Goal: Task Accomplishment & Management: Complete application form

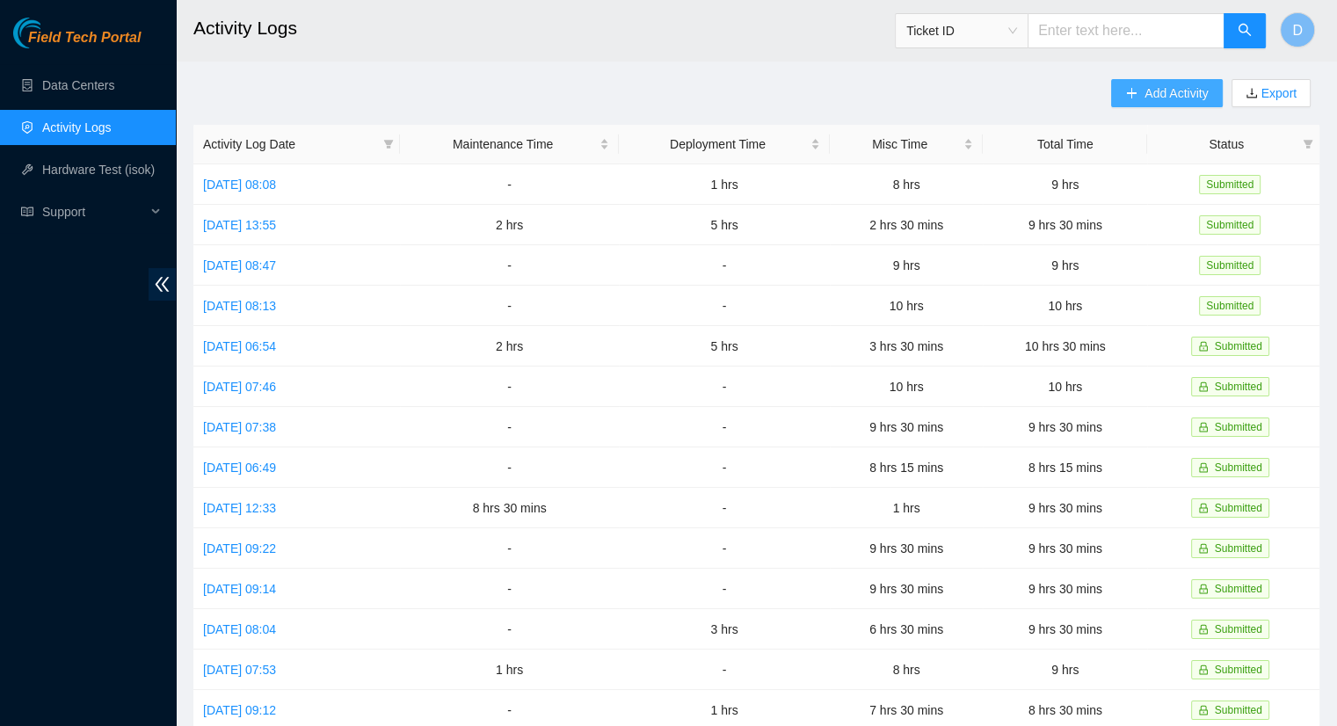
click at [1124, 80] on button "Add Activity" at bounding box center [1166, 93] width 111 height 28
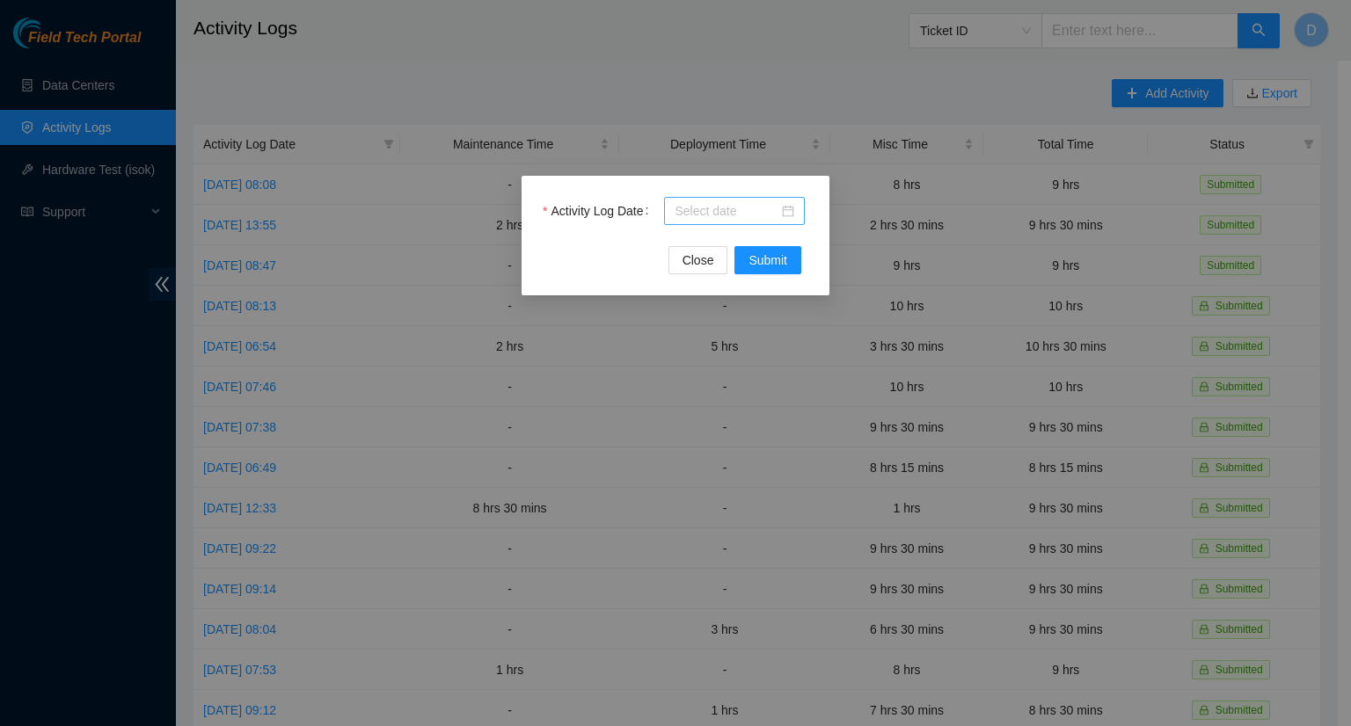
click at [780, 213] on div at bounding box center [734, 210] width 120 height 19
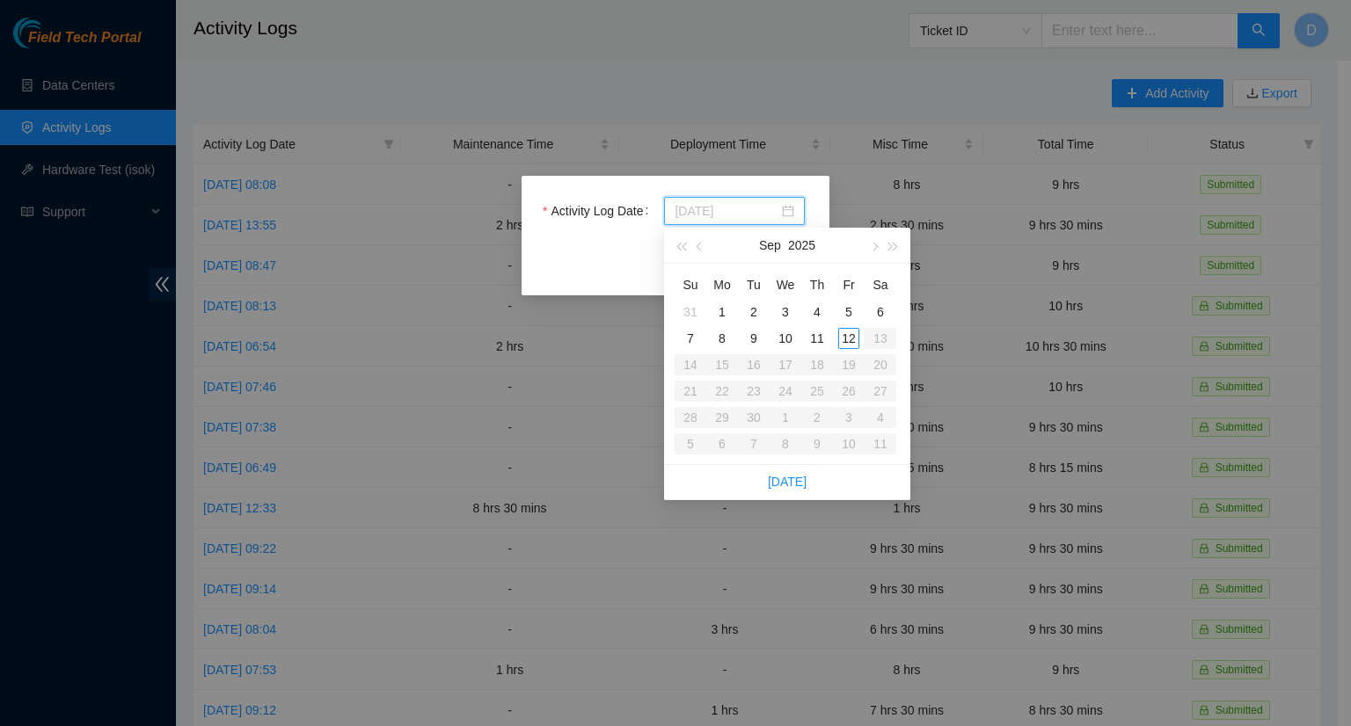
type input "2025-09-07"
type input "[DATE]"
click at [820, 339] on div "11" at bounding box center [816, 338] width 21 height 21
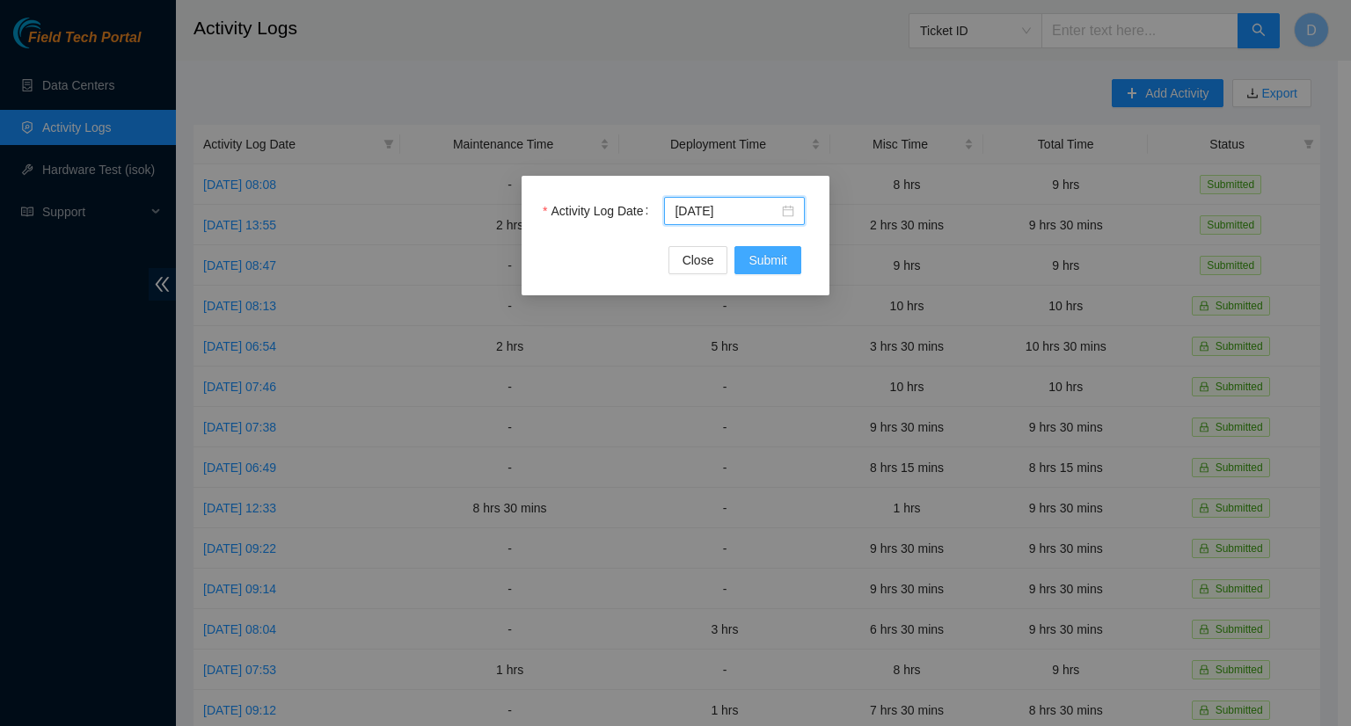
click at [785, 265] on span "Submit" at bounding box center [767, 260] width 39 height 19
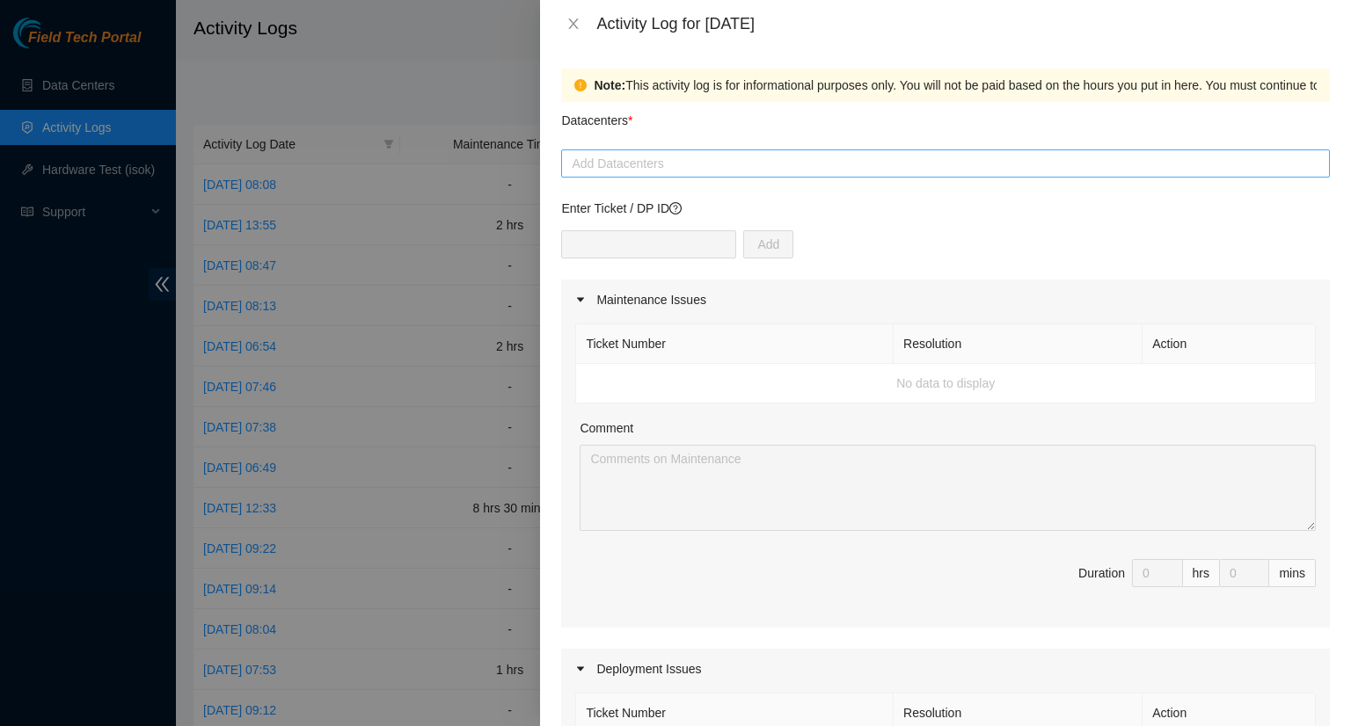
click at [688, 164] on div at bounding box center [945, 163] width 760 height 21
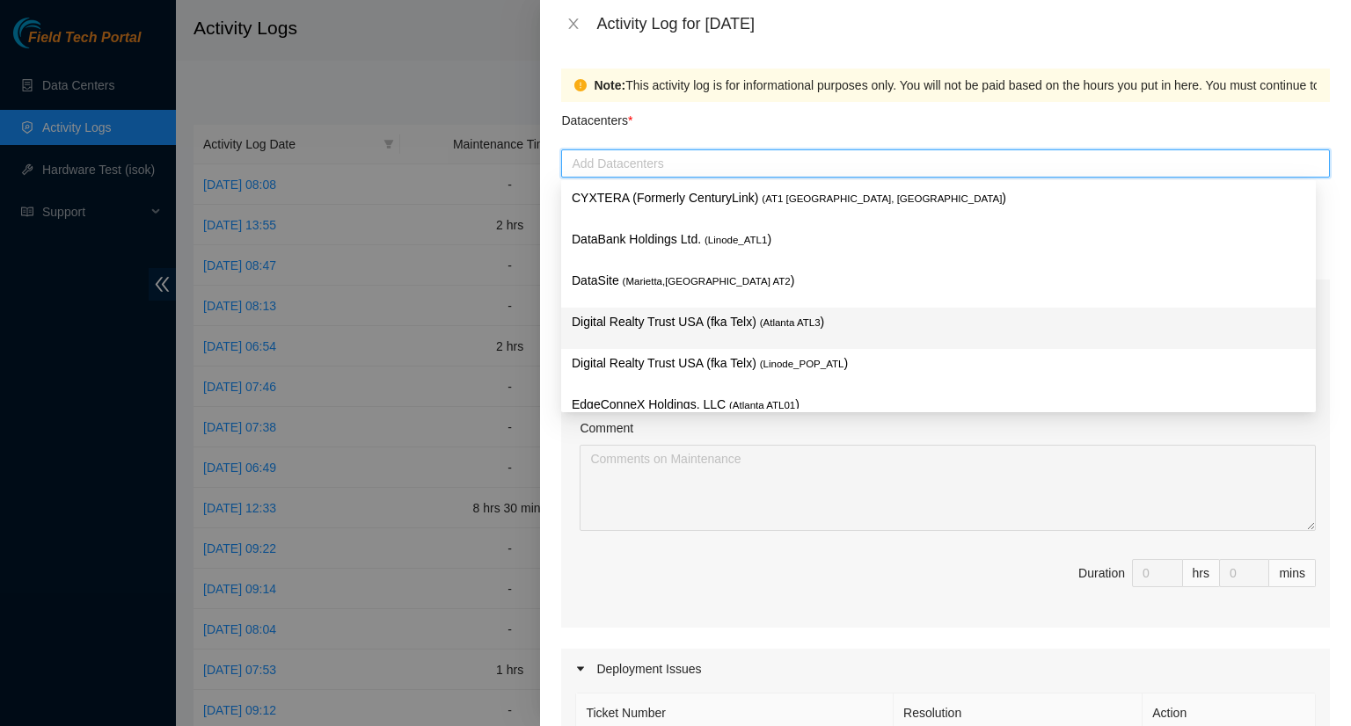
click at [731, 325] on p "Digital Realty Trust USA (fka Telx) ( [GEOGRAPHIC_DATA] ATL3 )" at bounding box center [938, 322] width 733 height 20
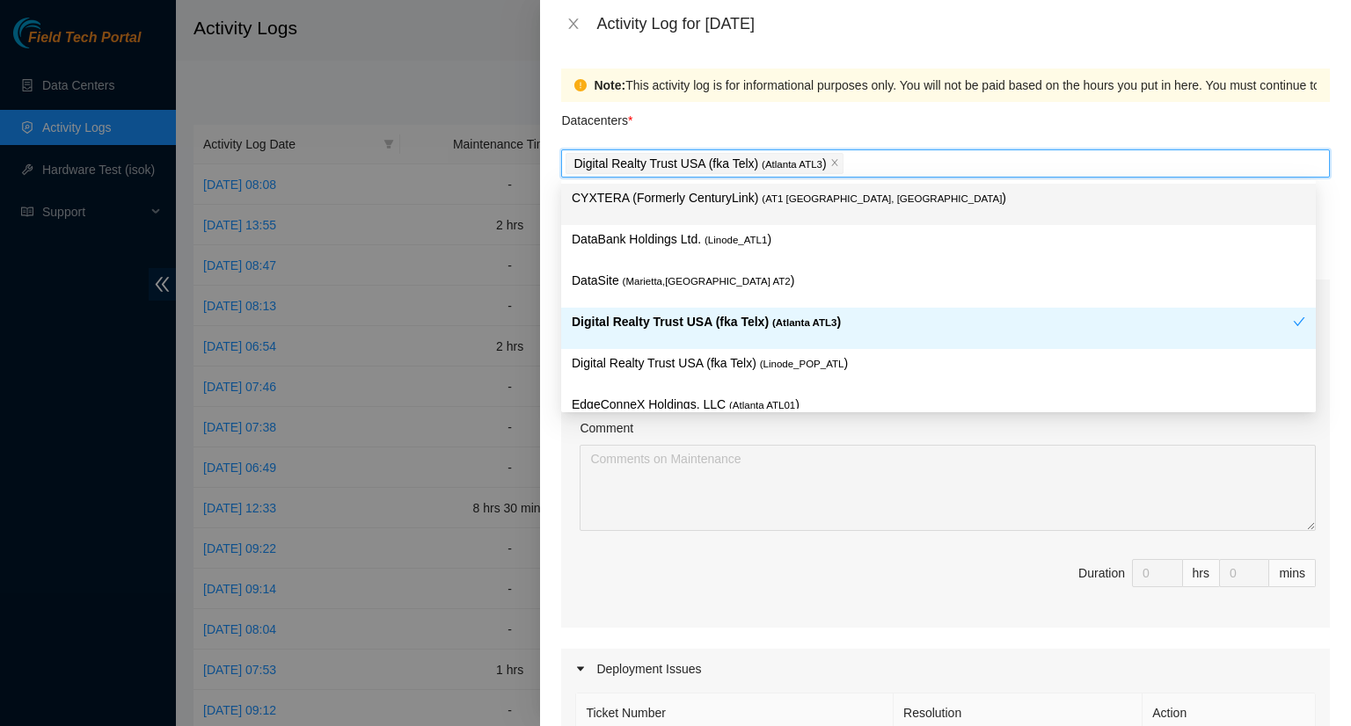
click at [969, 158] on div "Digital Realty Trust USA (fka Telx) ( [GEOGRAPHIC_DATA] ATL3 )" at bounding box center [945, 163] width 760 height 25
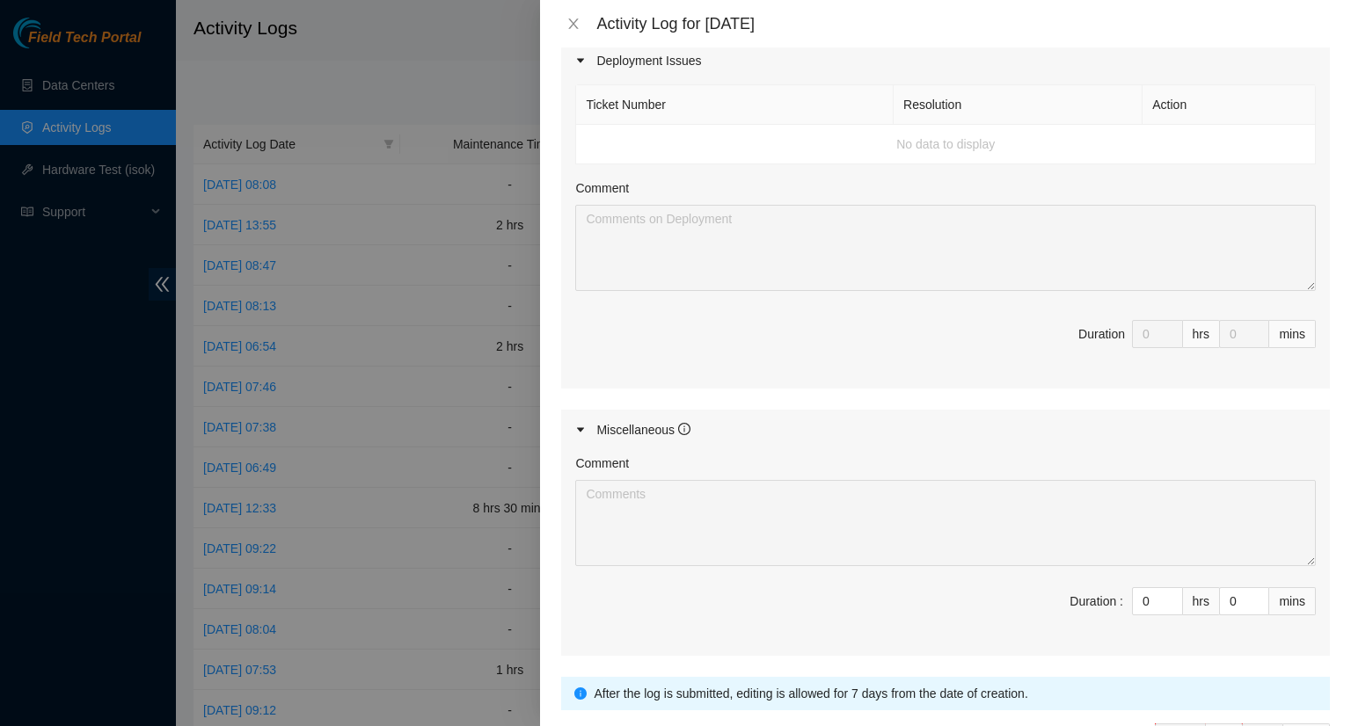
scroll to position [725, 0]
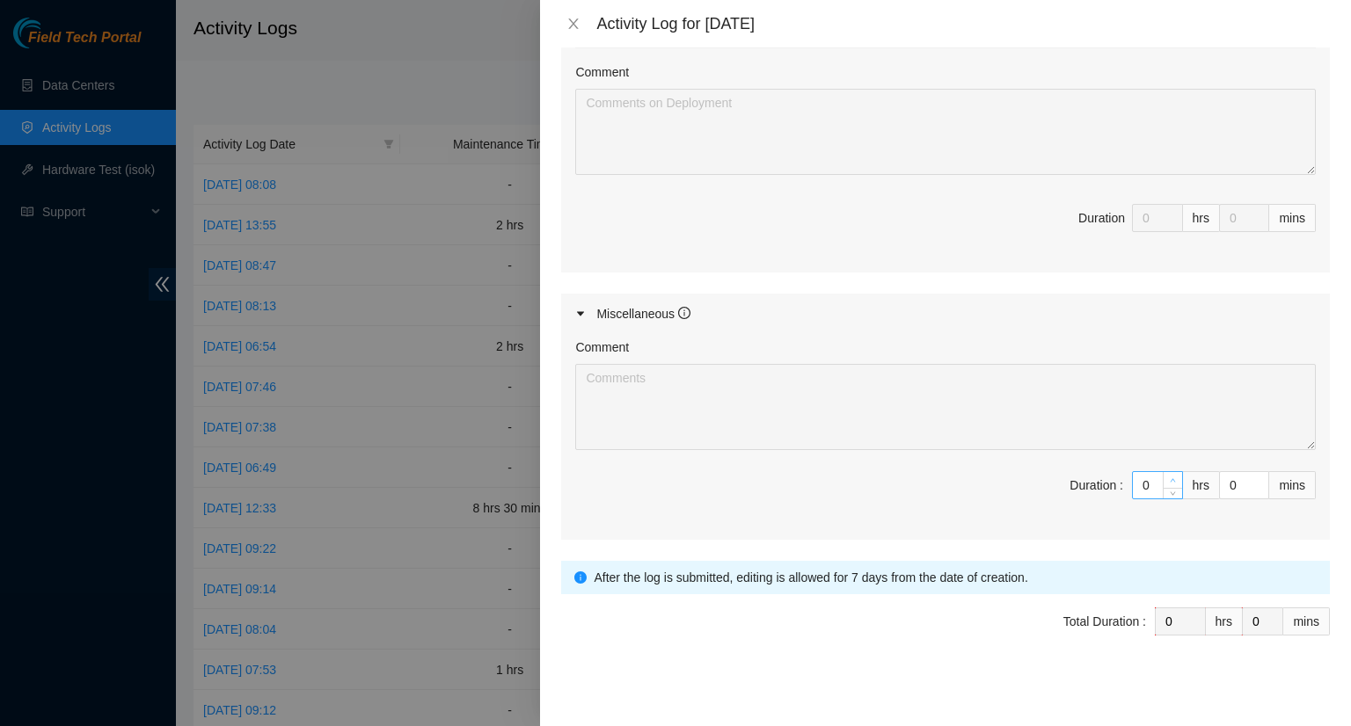
type input "1"
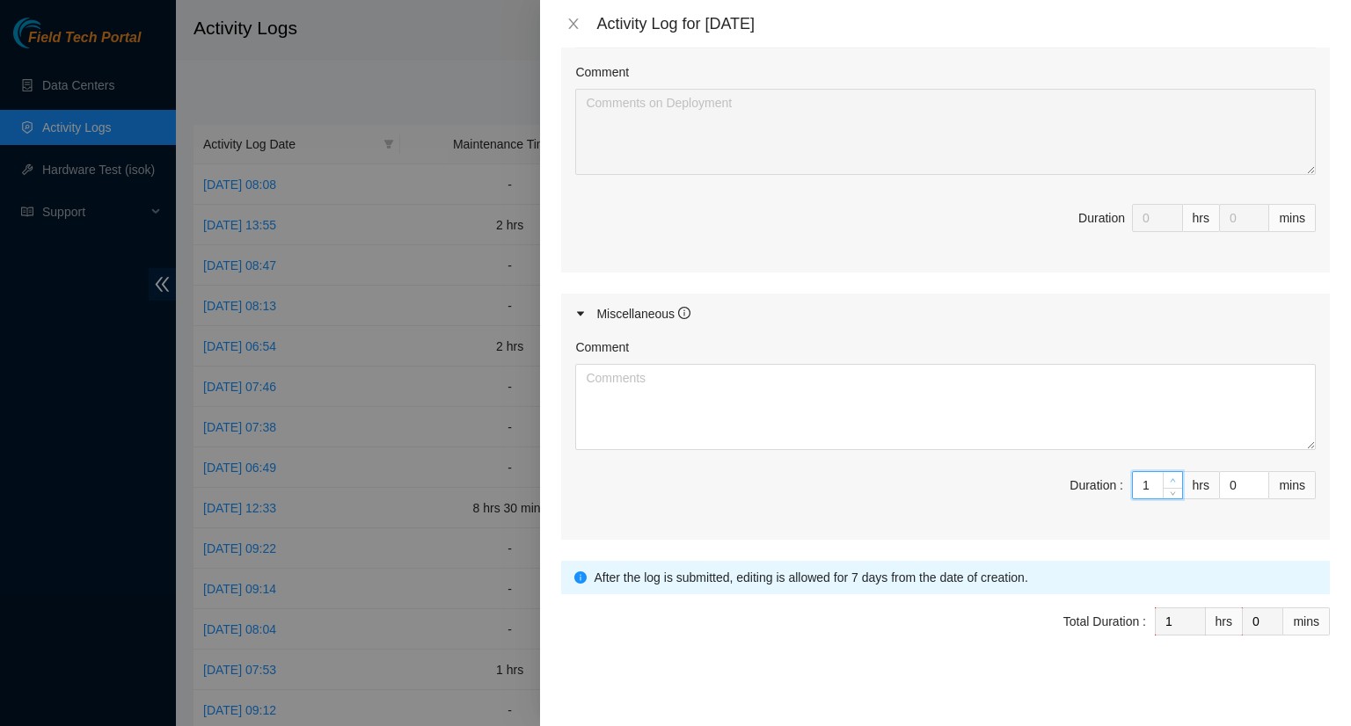
click at [1170, 477] on icon "up" at bounding box center [1173, 480] width 6 height 6
type input "2"
click at [1170, 477] on icon "up" at bounding box center [1173, 480] width 6 height 6
type input "3"
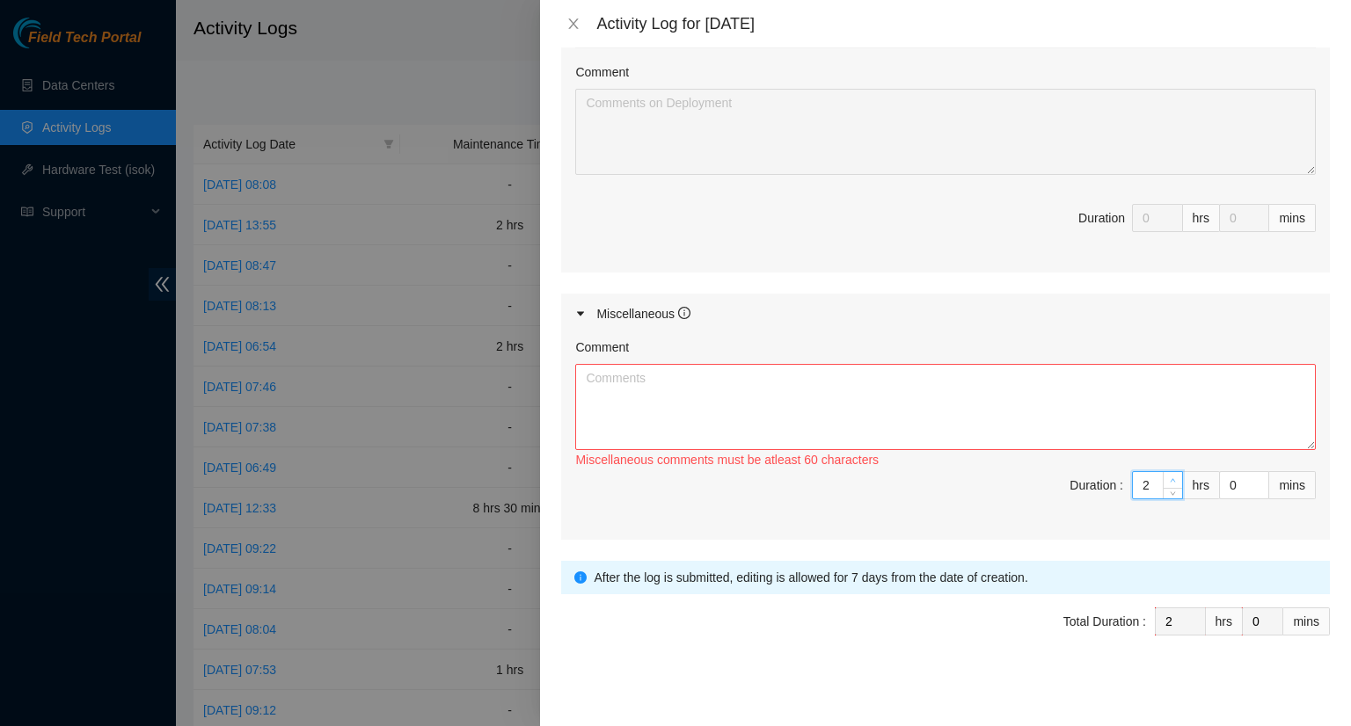
type input "3"
click at [1170, 477] on icon "up" at bounding box center [1173, 480] width 6 height 6
type input "4"
click at [1170, 477] on icon "up" at bounding box center [1173, 480] width 6 height 6
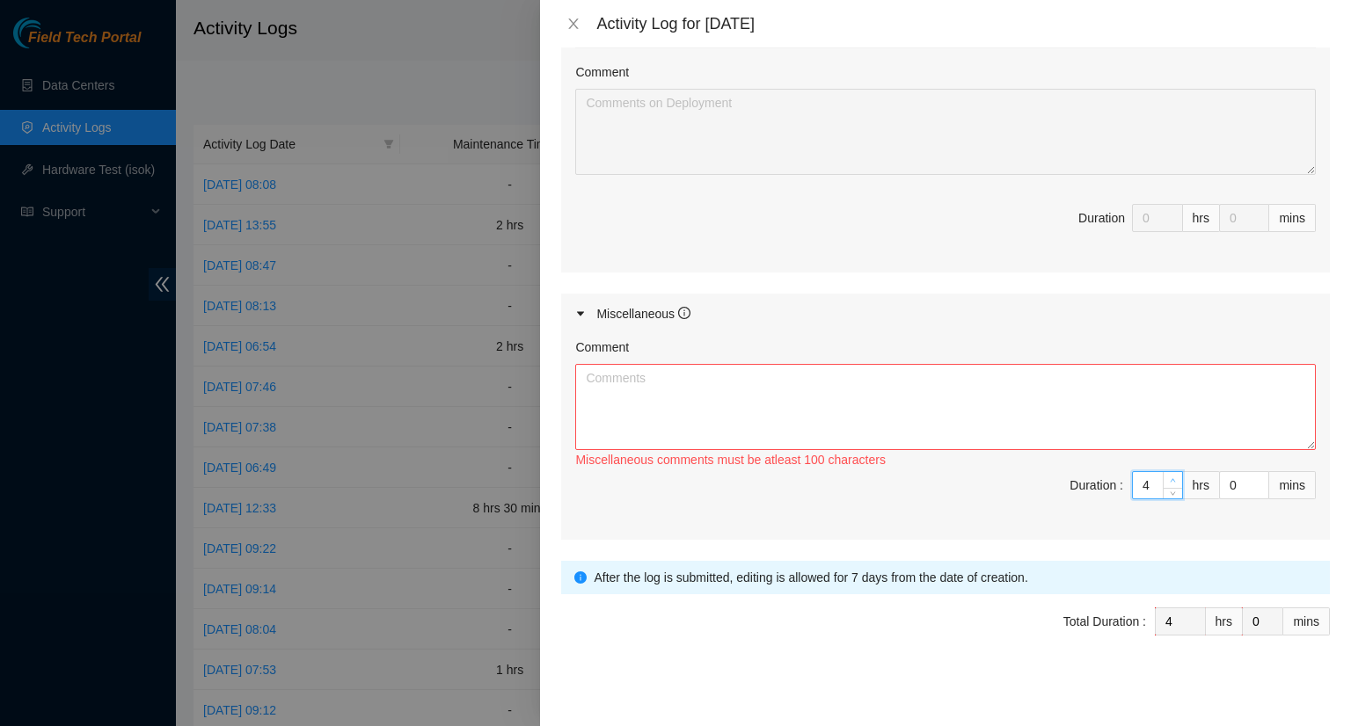
type input "5"
click at [1170, 477] on icon "up" at bounding box center [1173, 480] width 6 height 6
type input "6"
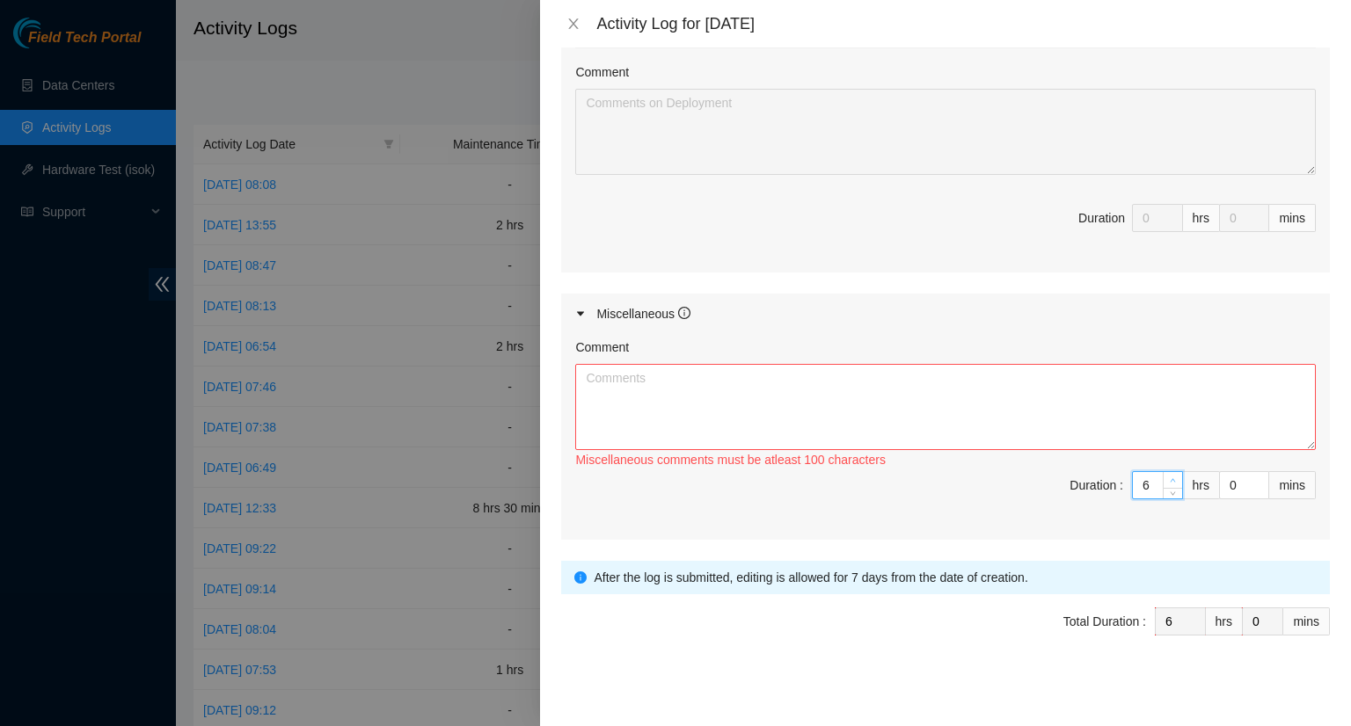
click at [1170, 477] on icon "up" at bounding box center [1173, 480] width 6 height 6
type input "7"
click at [1170, 477] on icon "up" at bounding box center [1173, 480] width 6 height 6
type input "8"
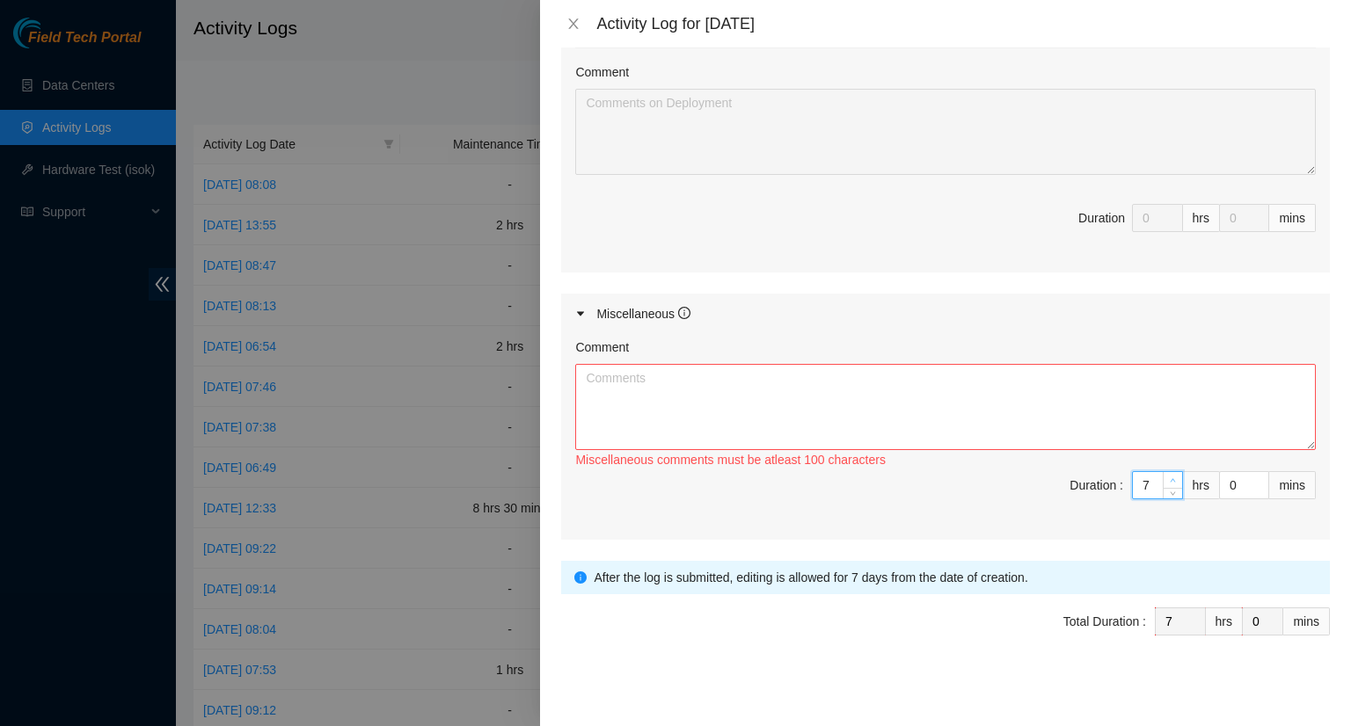
type input "8"
click at [1170, 477] on icon "up" at bounding box center [1173, 480] width 6 height 6
type input "7"
click at [1170, 488] on icon "down" at bounding box center [1173, 491] width 6 height 6
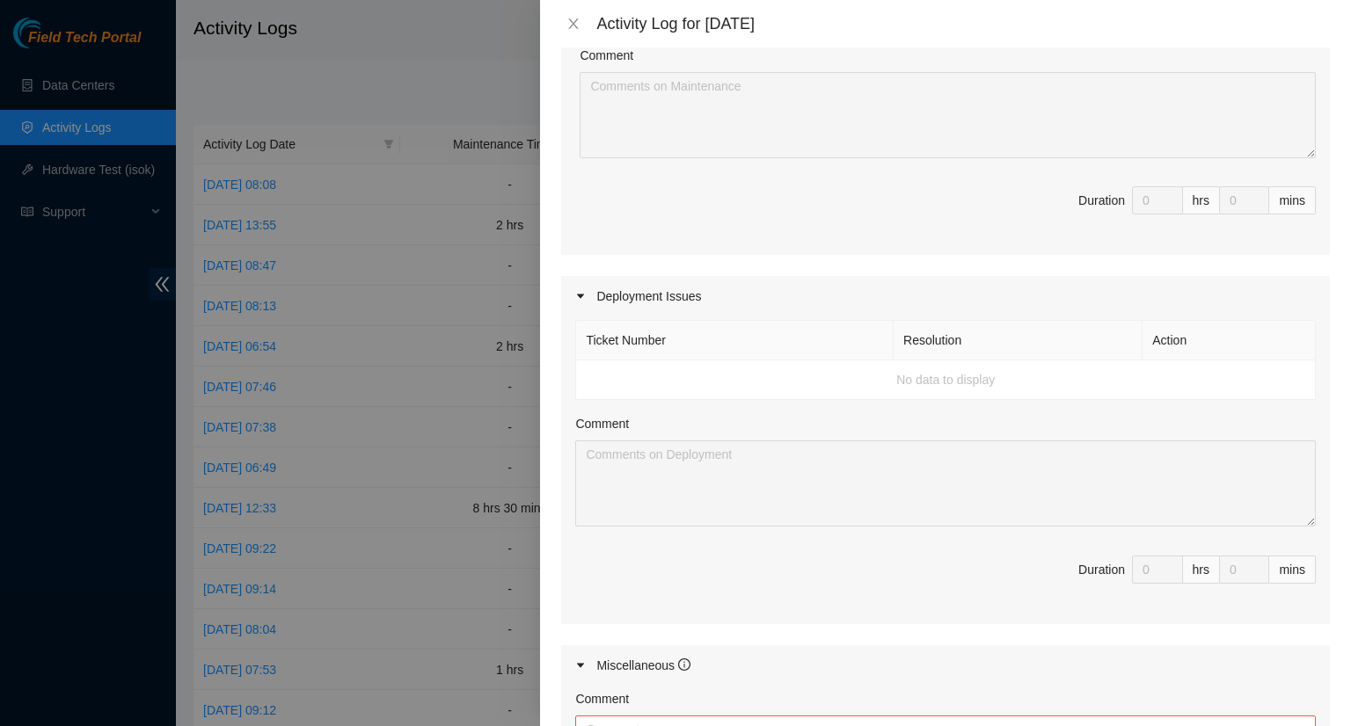
scroll to position [21, 0]
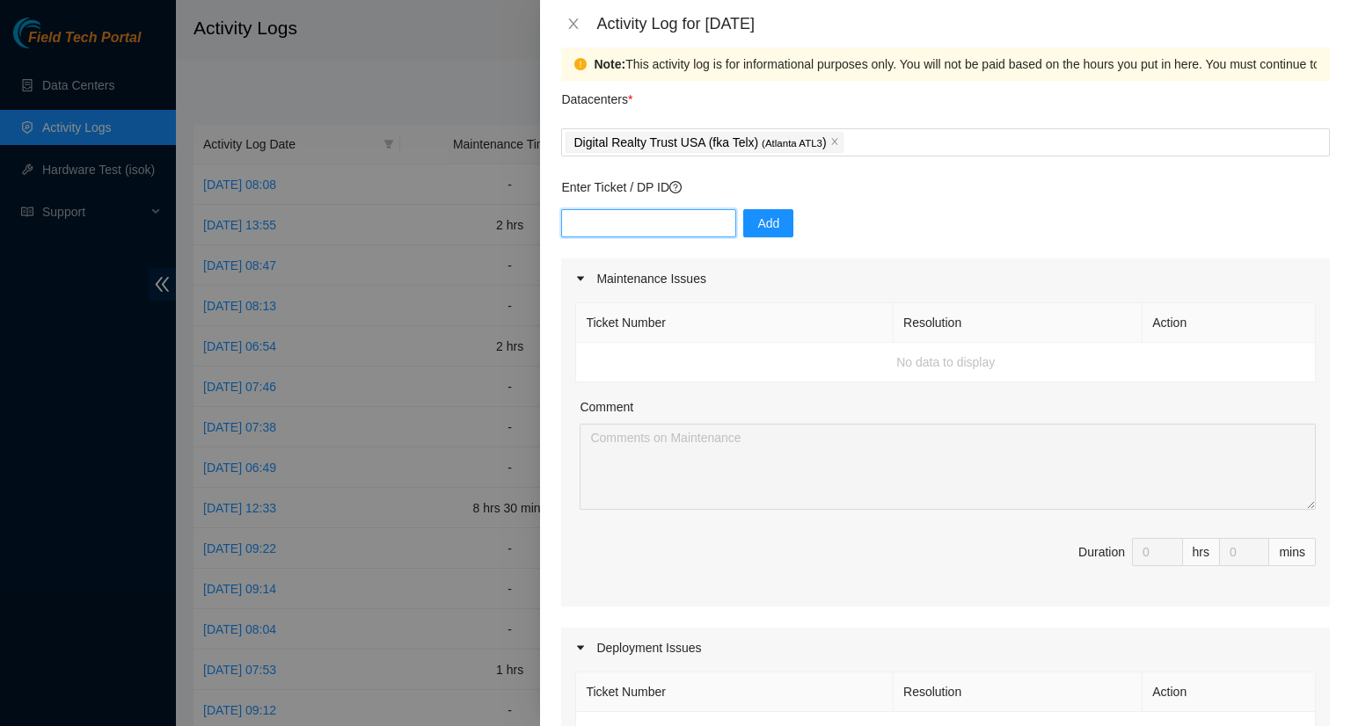
click at [598, 213] on input "text" at bounding box center [648, 223] width 175 height 28
type input "DP84532"
click at [764, 224] on span "Add" at bounding box center [768, 223] width 22 height 19
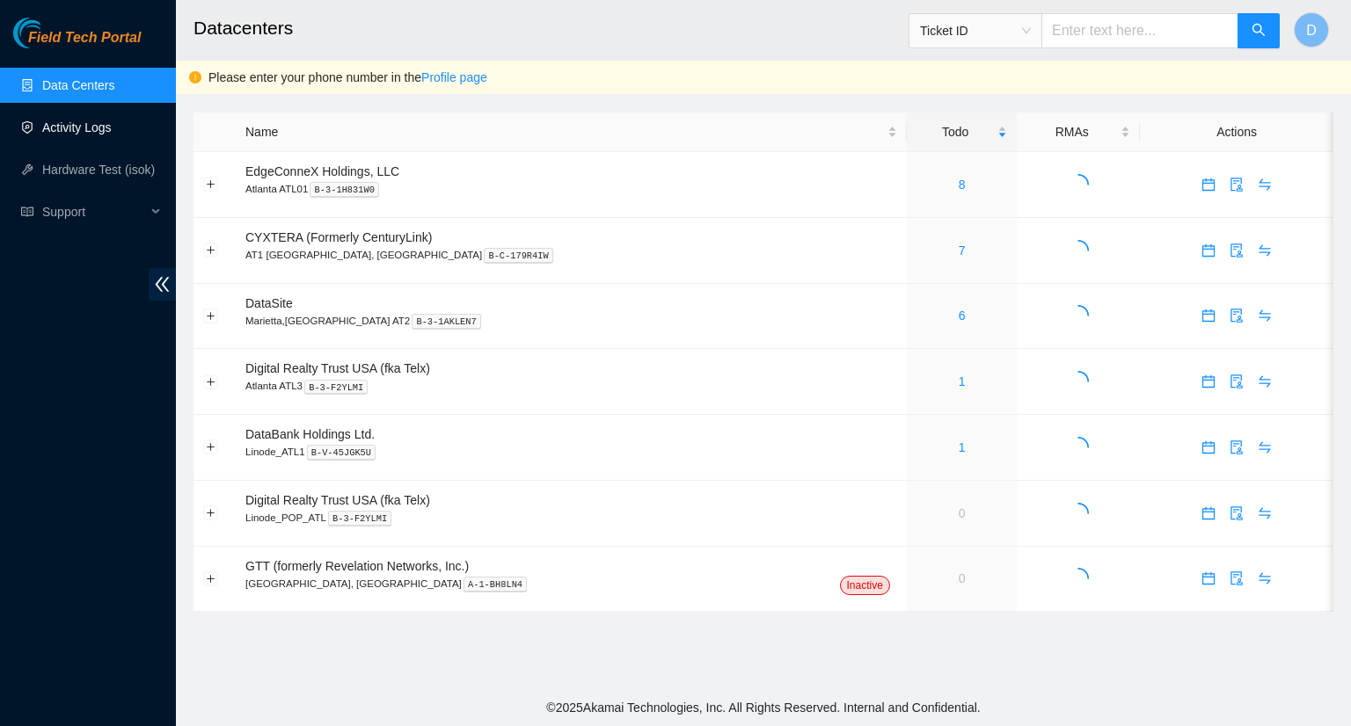
click at [105, 135] on link "Activity Logs" at bounding box center [76, 127] width 69 height 14
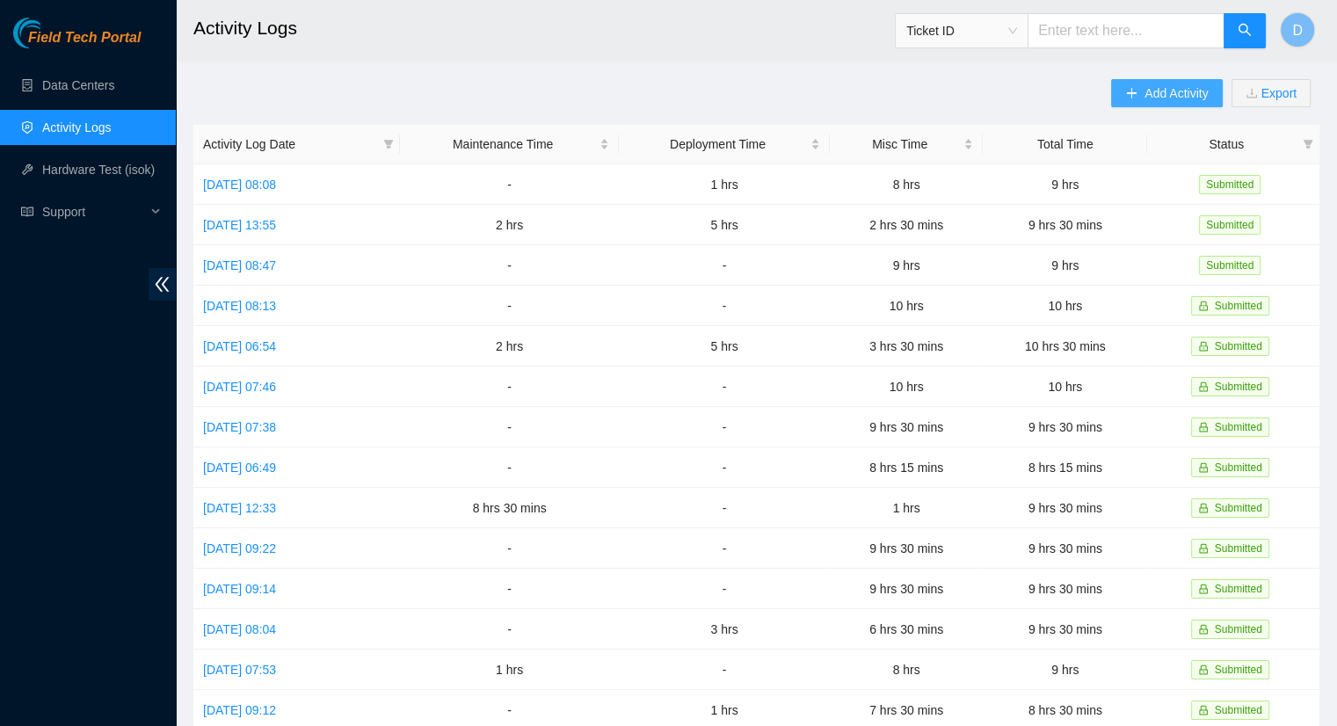
click at [1147, 88] on span "Add Activity" at bounding box center [1176, 93] width 63 height 19
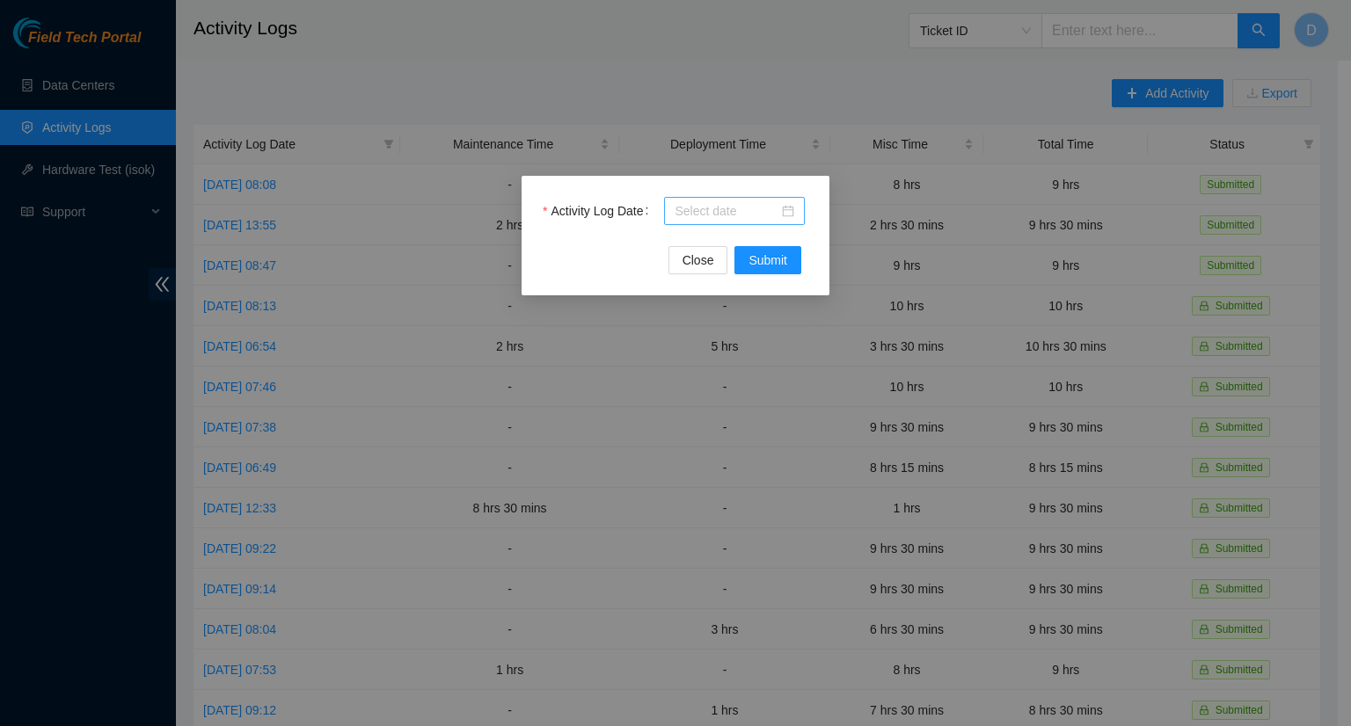
click at [720, 213] on input "Activity Log Date" at bounding box center [726, 210] width 104 height 19
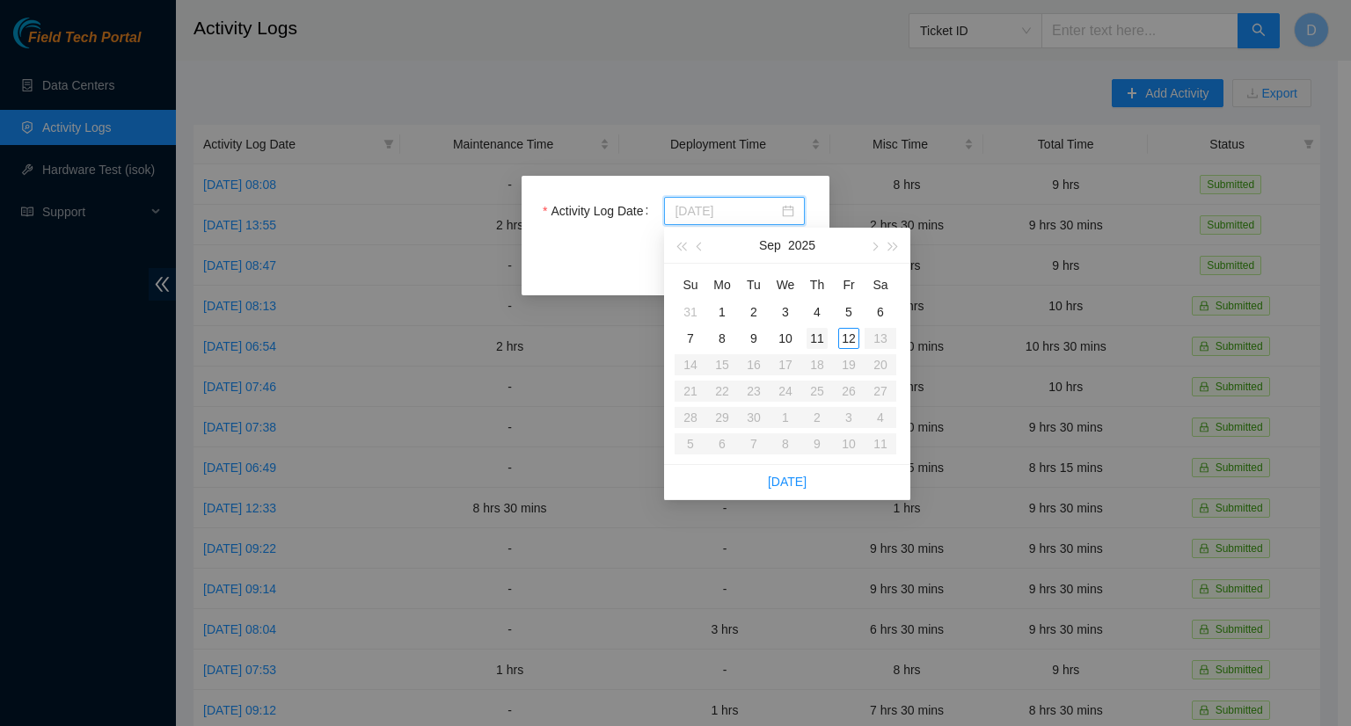
type input "[DATE]"
click at [819, 337] on div "11" at bounding box center [816, 338] width 21 height 21
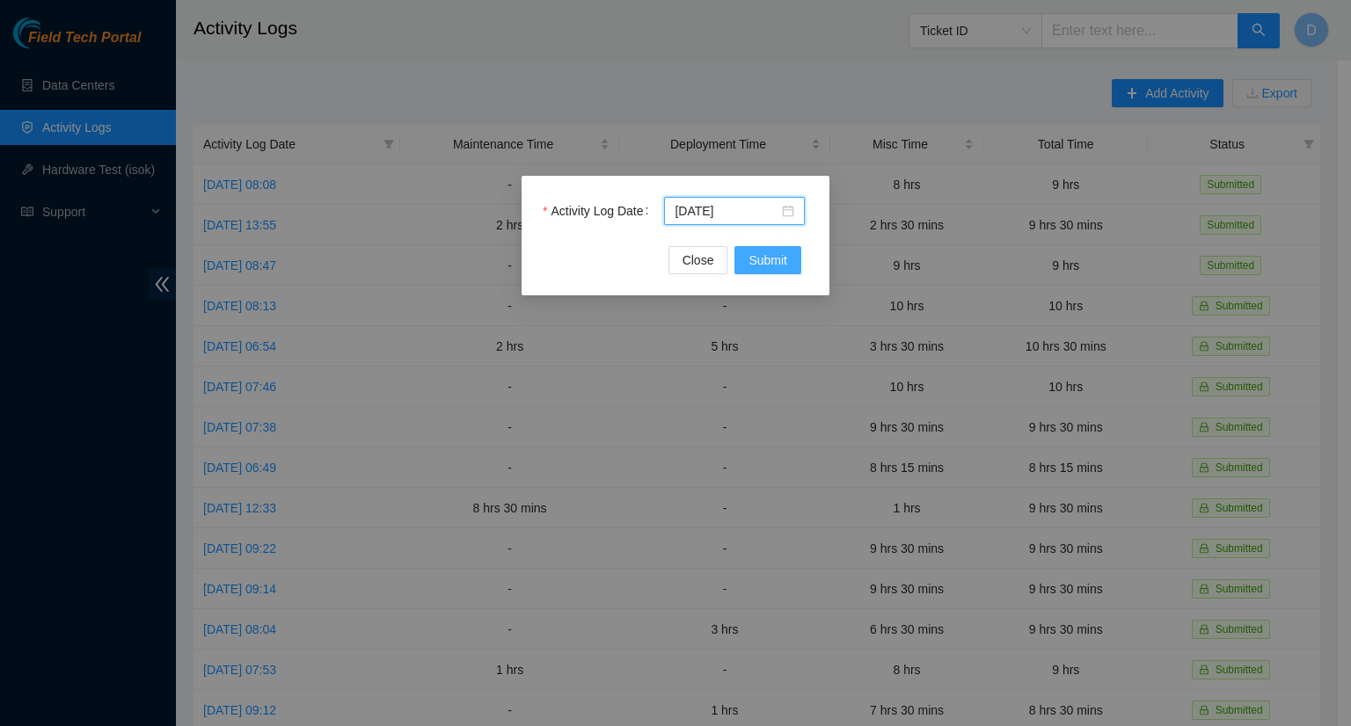
click at [783, 249] on button "Submit" at bounding box center [767, 260] width 67 height 28
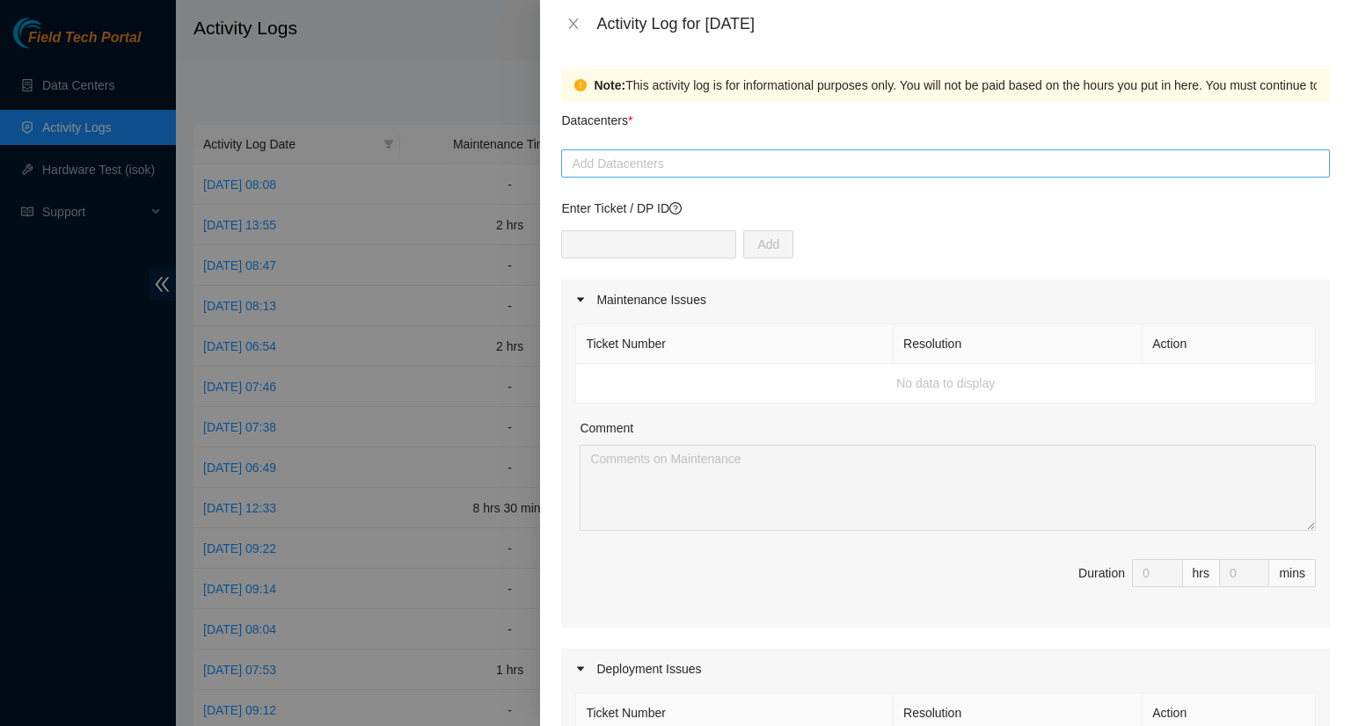
click at [718, 164] on div at bounding box center [945, 163] width 760 height 21
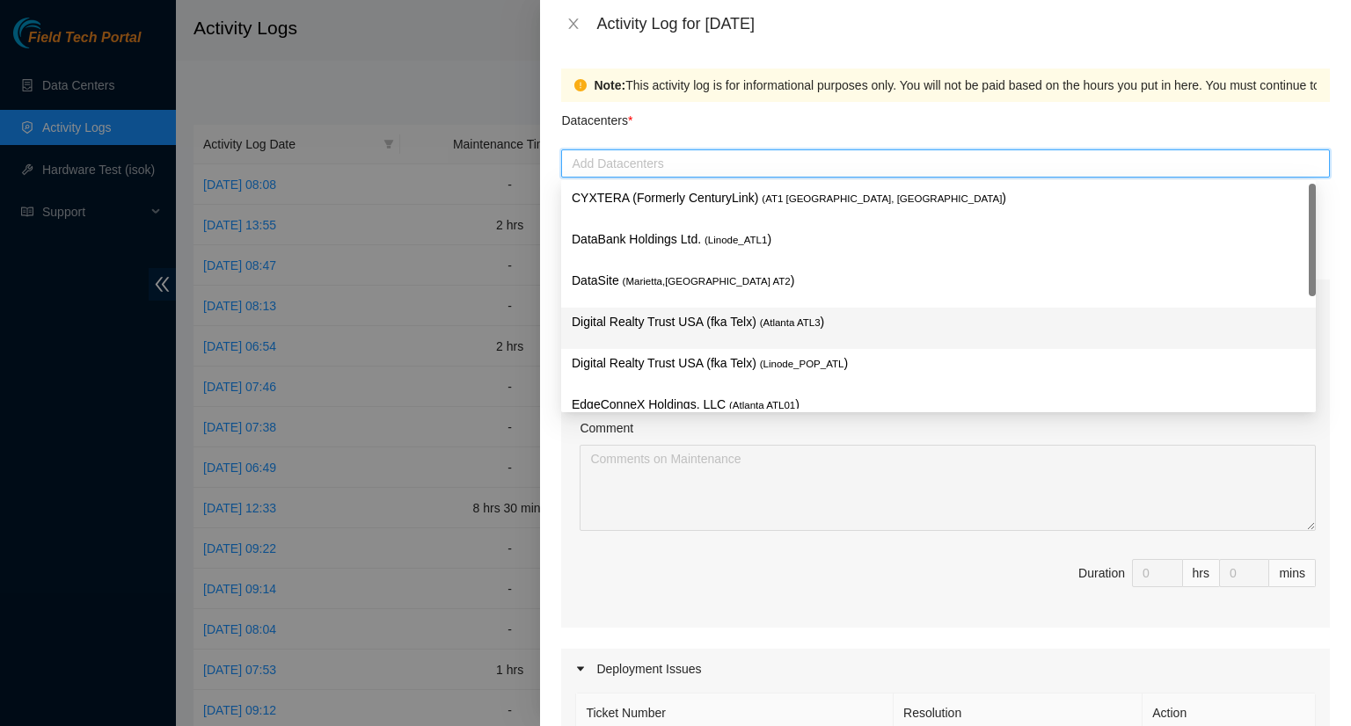
click at [706, 331] on p "Digital Realty Trust USA (fka Telx) ( [GEOGRAPHIC_DATA] ATL3 )" at bounding box center [938, 322] width 733 height 20
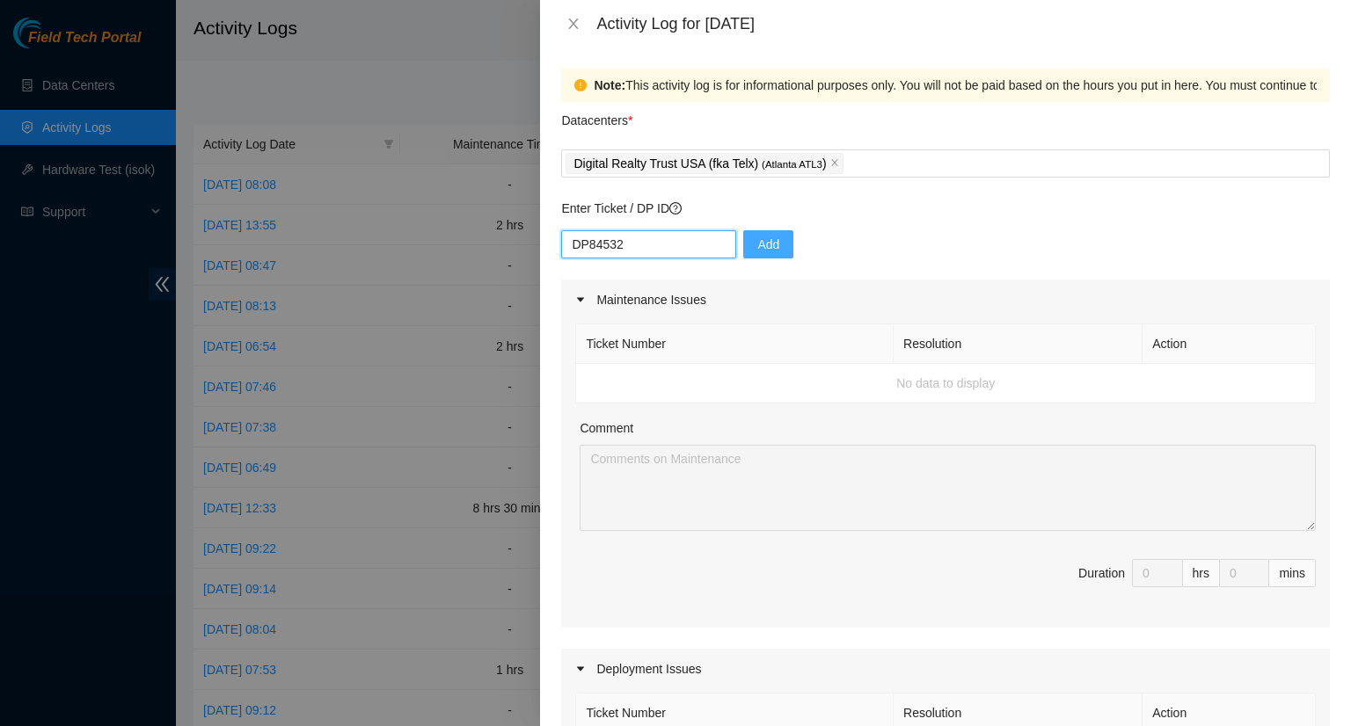
type input "DP84532"
click at [757, 240] on span "Add" at bounding box center [768, 244] width 22 height 19
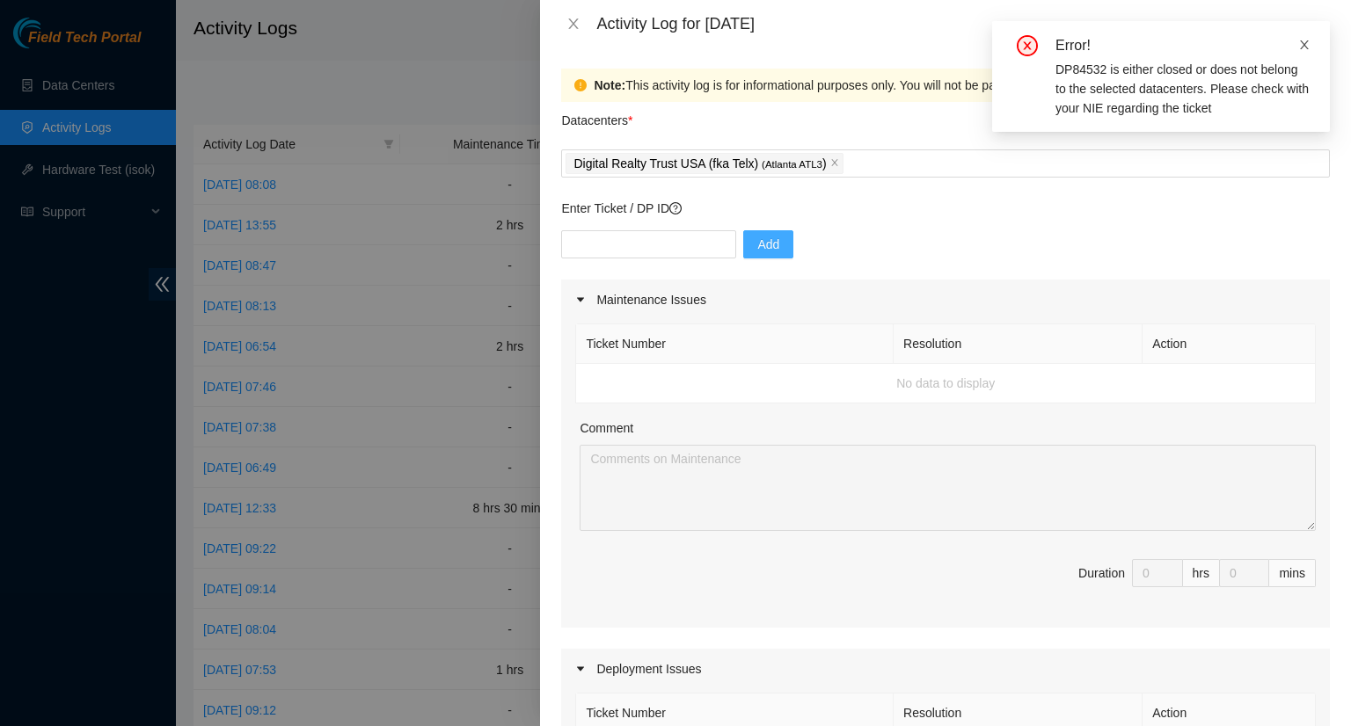
click at [1298, 52] on span at bounding box center [1304, 45] width 12 height 14
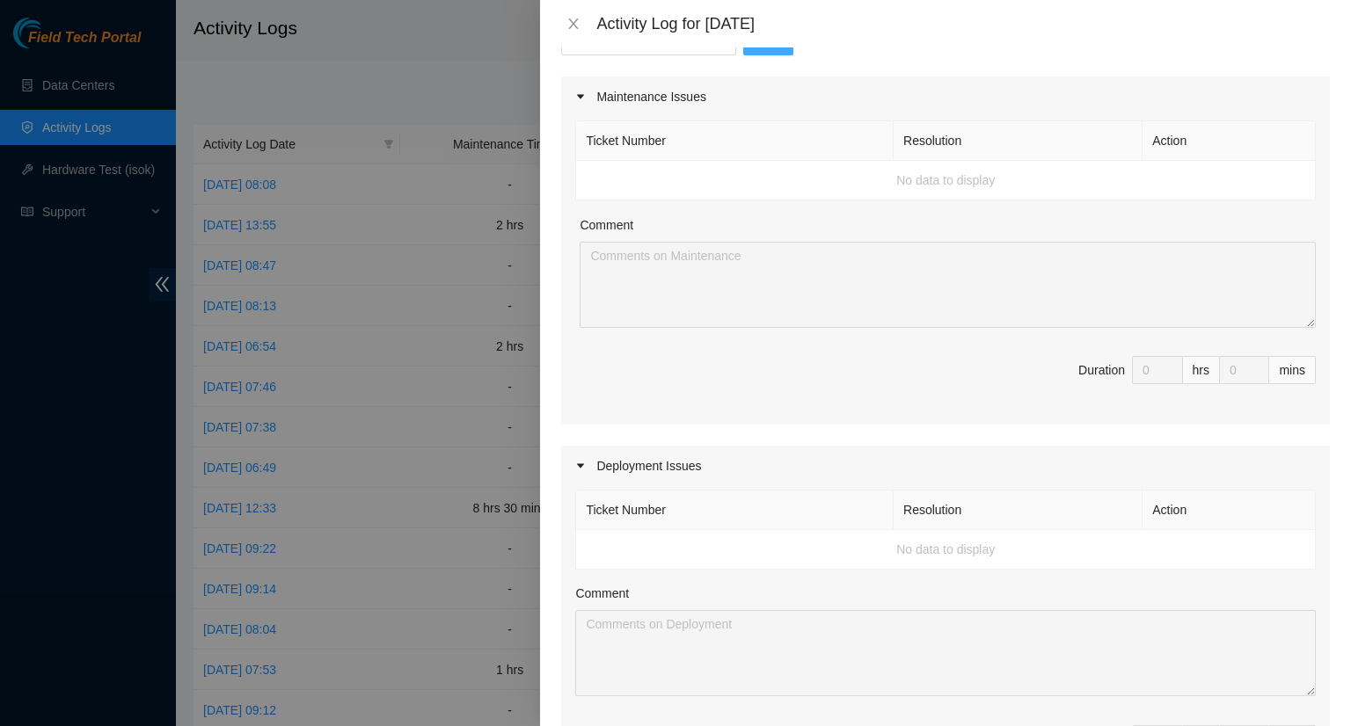
scroll to position [22, 0]
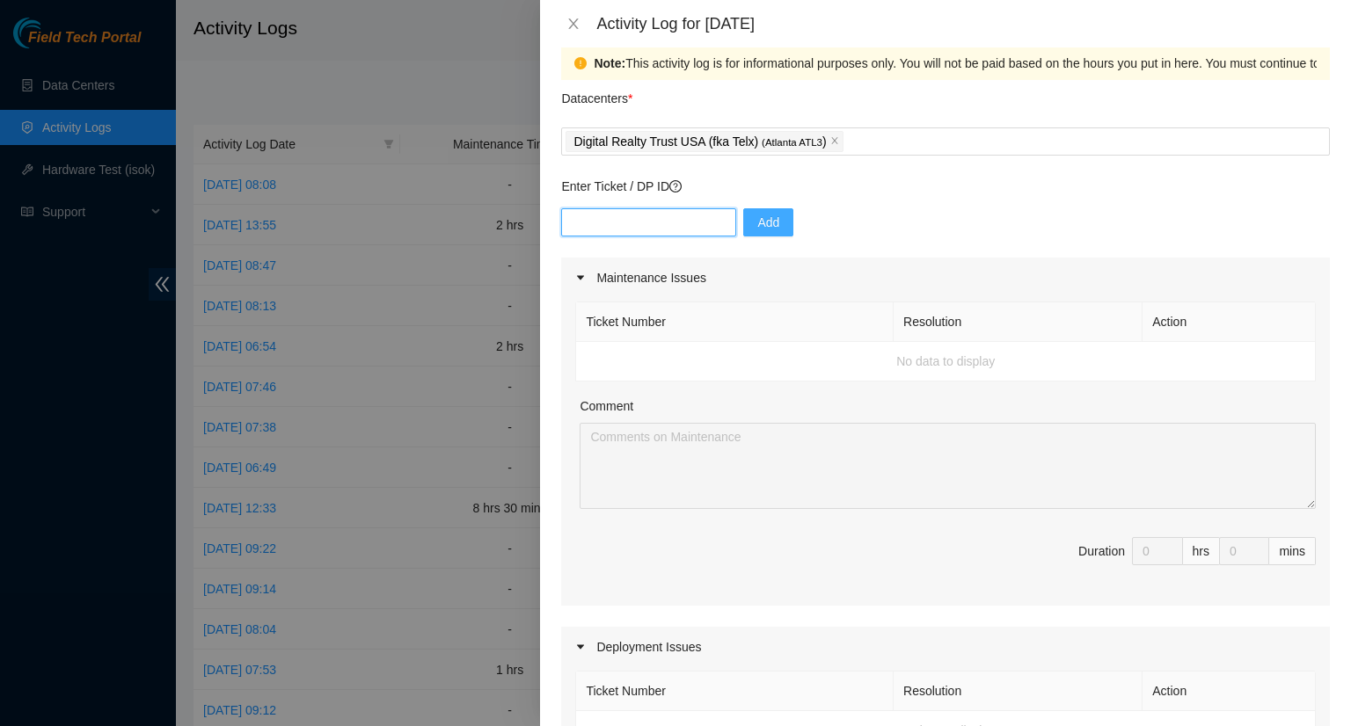
click at [588, 222] on input "text" at bounding box center [648, 222] width 175 height 28
type input "DP84532"
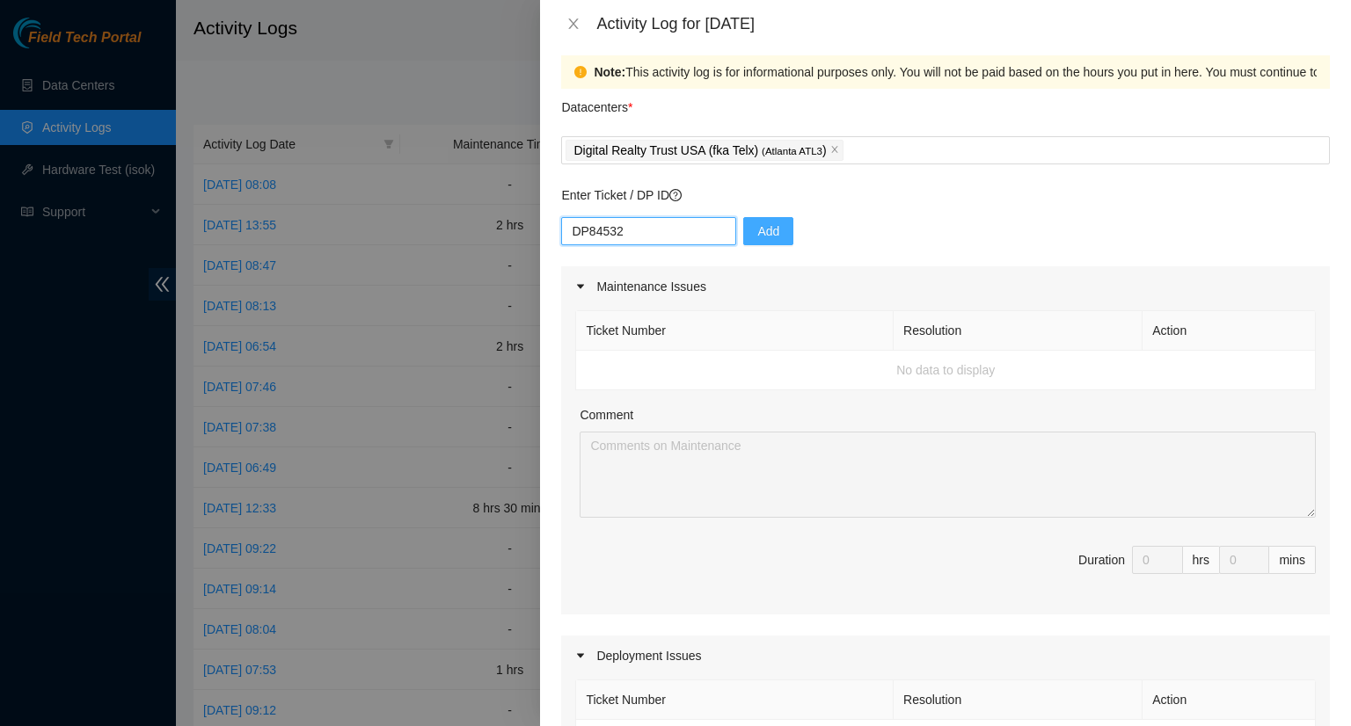
scroll to position [0, 0]
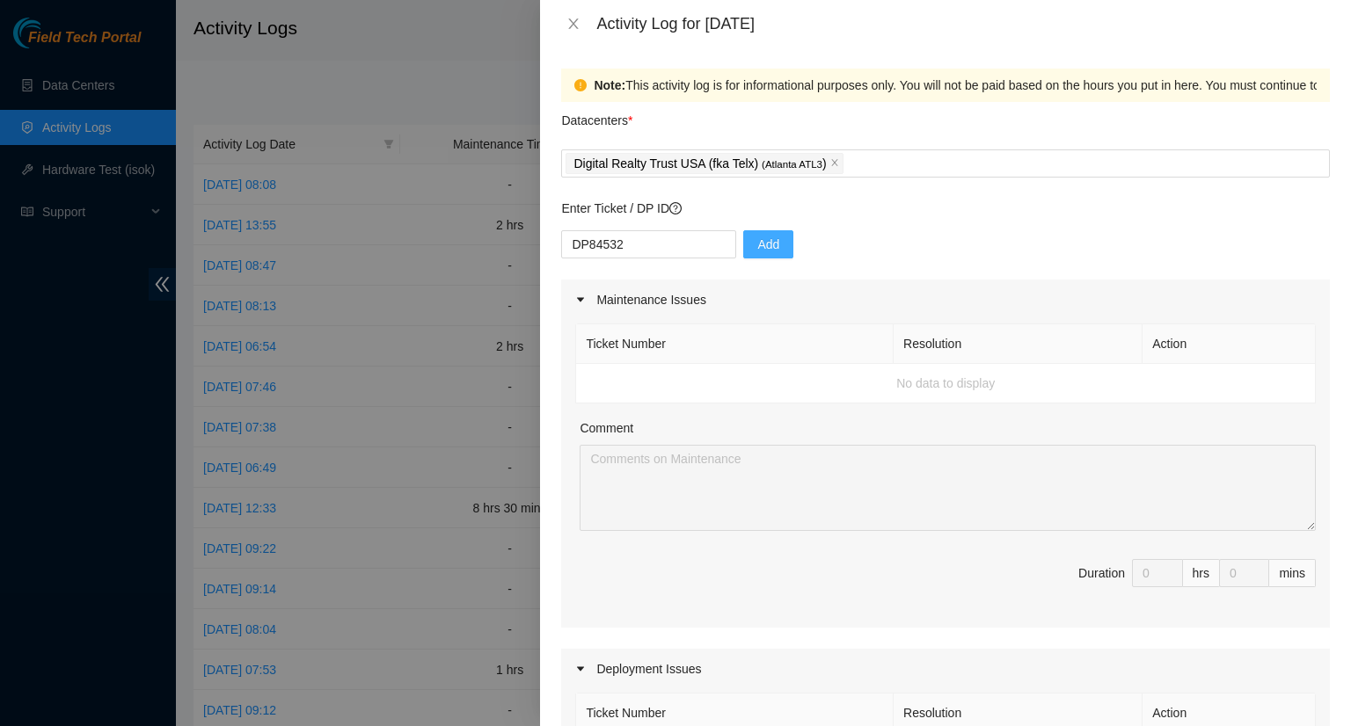
click at [765, 246] on button "Add" at bounding box center [768, 244] width 50 height 28
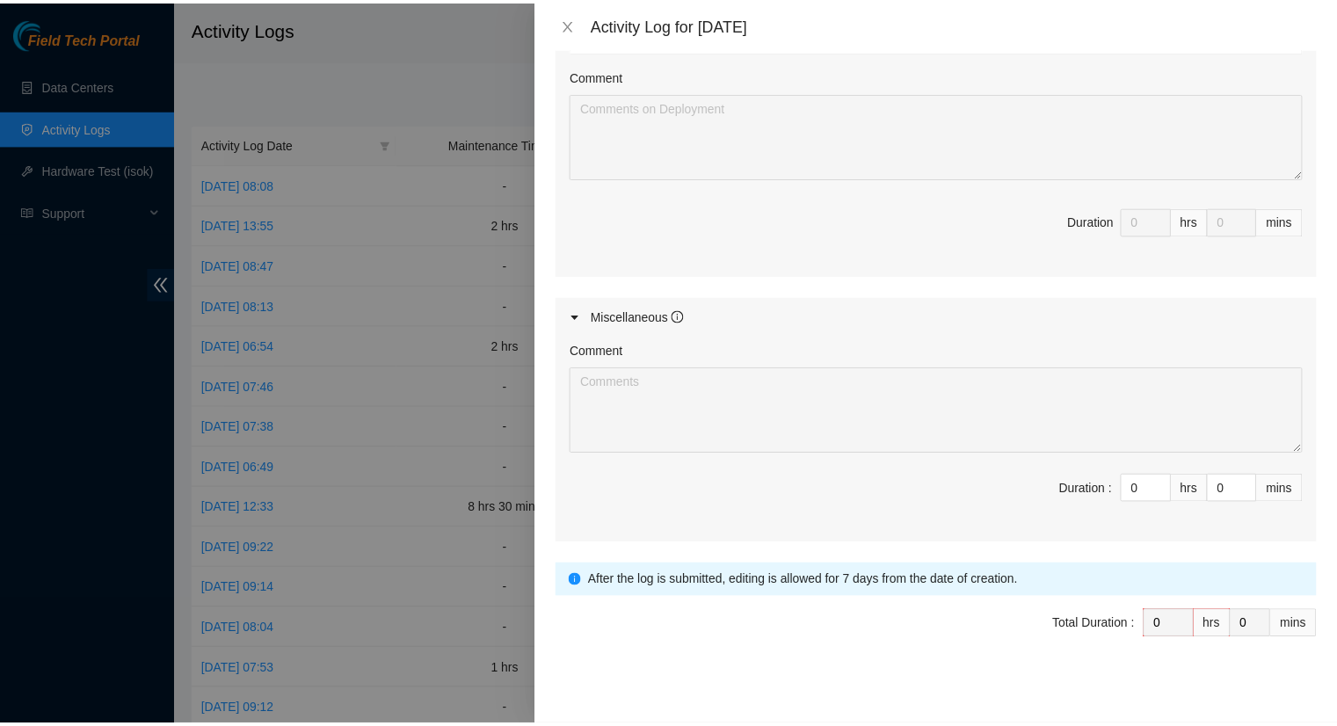
scroll to position [725, 0]
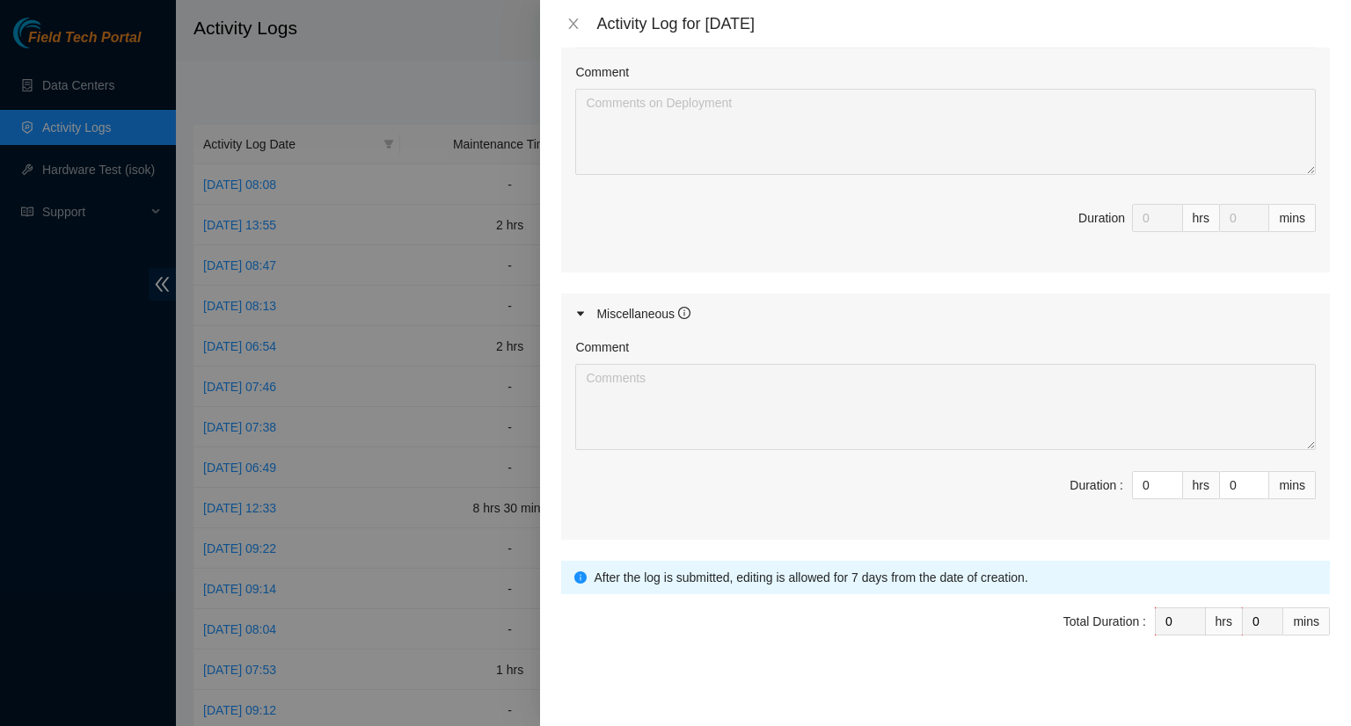
click at [419, 77] on div at bounding box center [675, 363] width 1351 height 726
drag, startPoint x: 573, startPoint y: 22, endPoint x: 585, endPoint y: 29, distance: 13.4
click at [575, 22] on icon "close" at bounding box center [574, 23] width 10 height 11
